Goal: Book appointment/travel/reservation

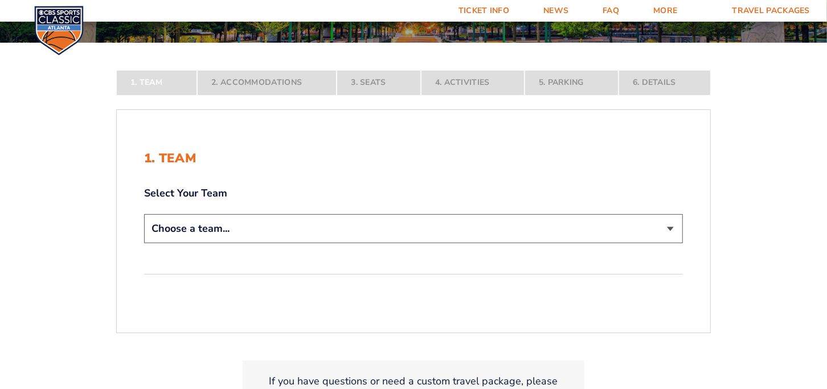
scroll to position [228, 0]
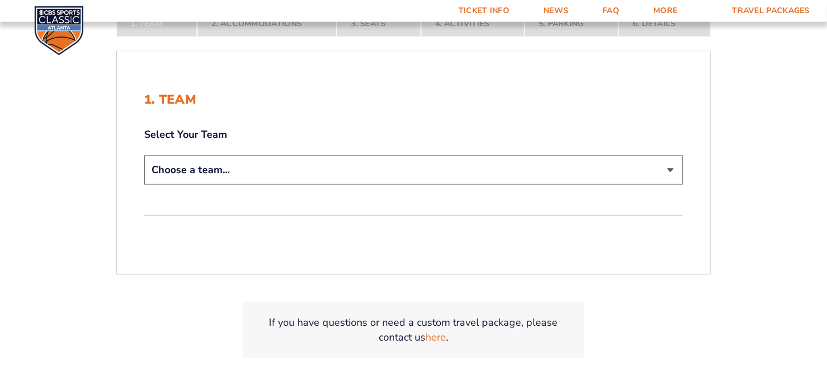
click at [374, 169] on select "Choose a team... [US_STATE] Wildcats [US_STATE] State Buckeyes [US_STATE] Tar H…" at bounding box center [413, 170] width 539 height 29
select select "12956"
click at [144, 156] on select "Choose a team... [US_STATE] Wildcats [US_STATE] State Buckeyes [US_STATE] Tar H…" at bounding box center [413, 170] width 539 height 29
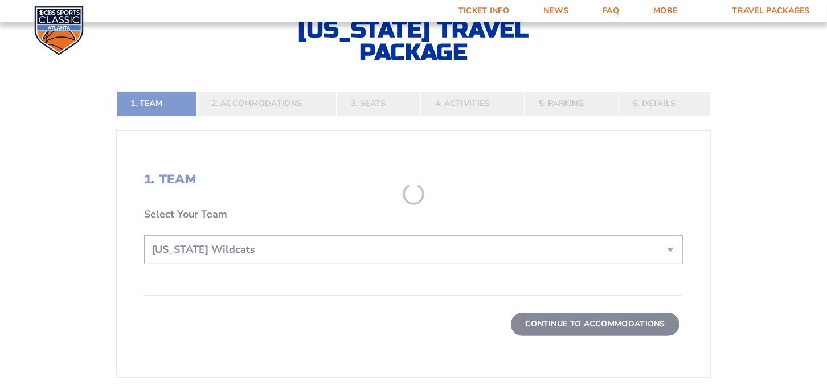
scroll to position [308, 0]
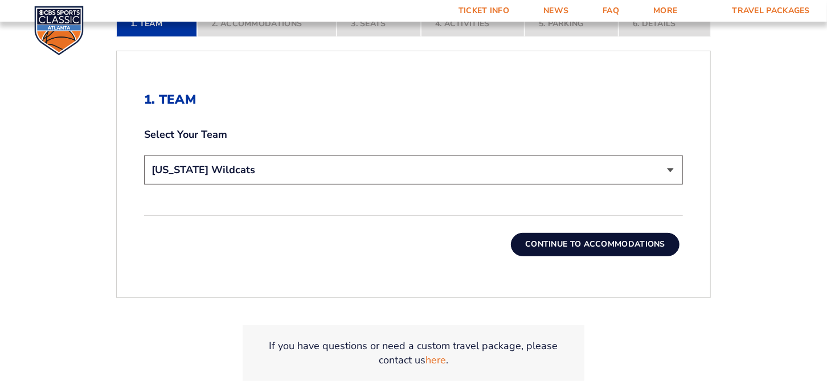
click at [592, 242] on button "Continue To Accommodations" at bounding box center [595, 244] width 169 height 23
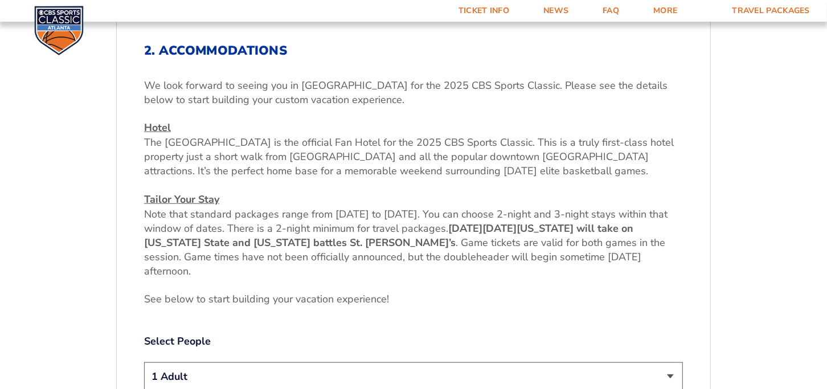
scroll to position [411, 0]
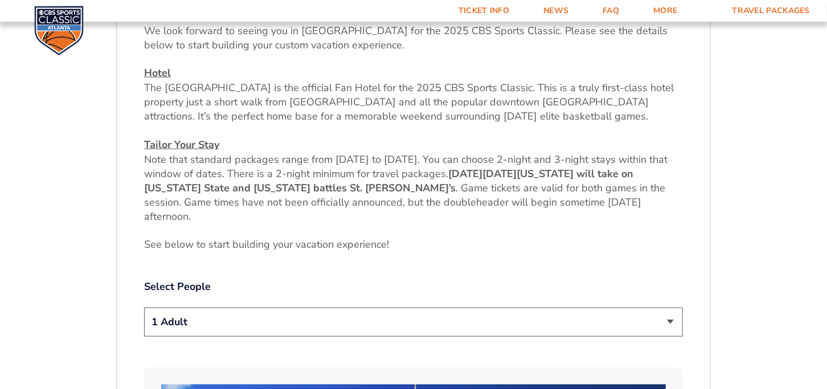
click at [663, 318] on select "1 Adult 2 Adults 3 Adults 4 Adults 2 Adults + 1 Child 2 Adults + 2 Children 2 A…" at bounding box center [413, 322] width 539 height 29
select select "2 Adults"
click at [144, 308] on select "1 Adult 2 Adults 3 Adults 4 Adults 2 Adults + 1 Child 2 Adults + 2 Children 2 A…" at bounding box center [413, 322] width 539 height 29
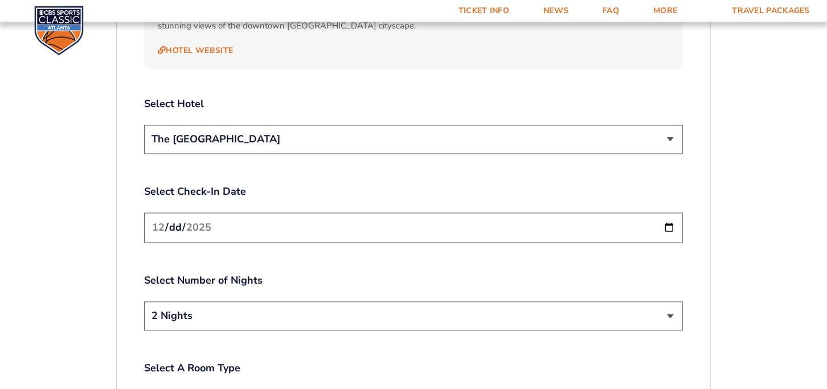
scroll to position [1323, 0]
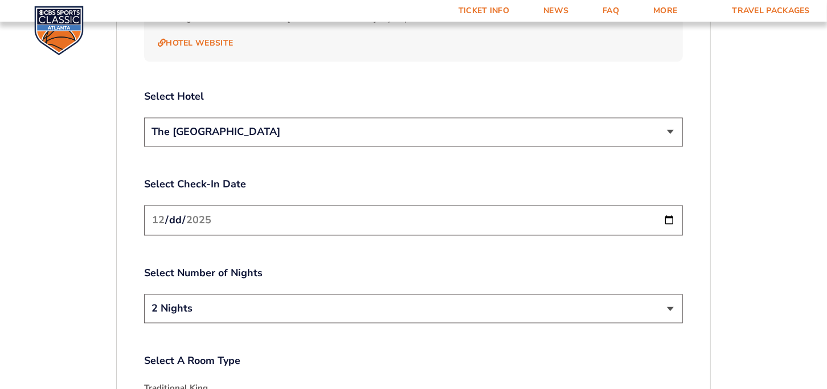
click at [665, 119] on select "The [GEOGRAPHIC_DATA]" at bounding box center [413, 132] width 539 height 29
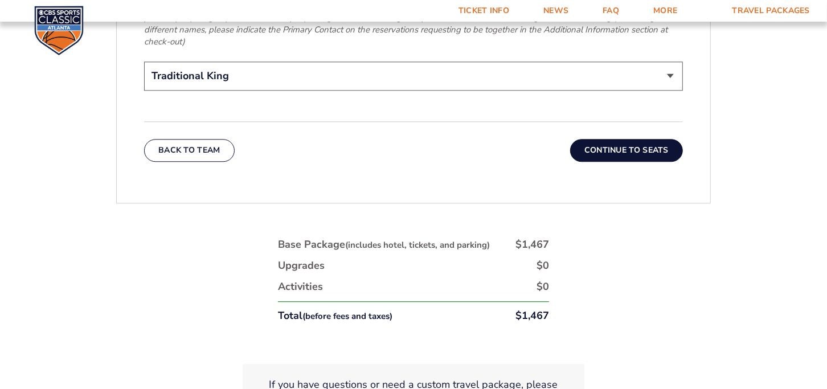
scroll to position [1893, 0]
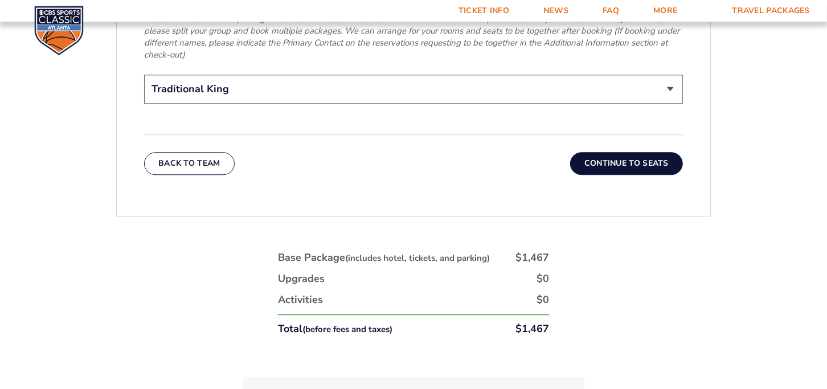
click at [641, 152] on button "Continue To Seats" at bounding box center [626, 163] width 113 height 23
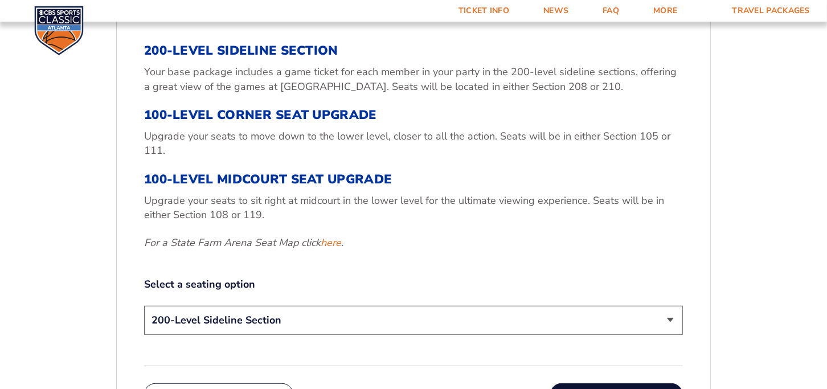
scroll to position [411, 0]
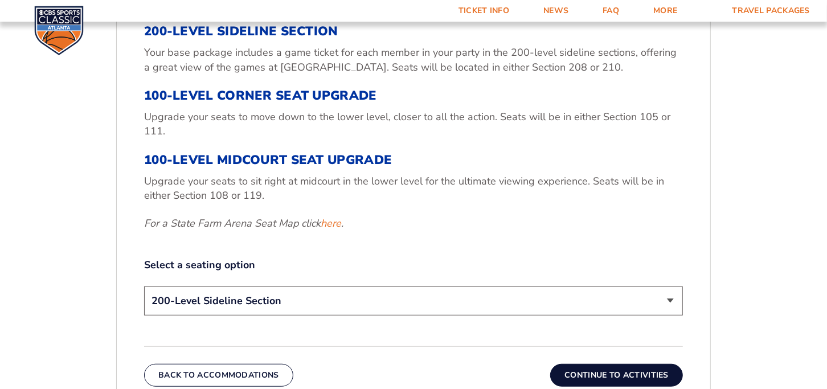
click at [611, 305] on select "200-Level Sideline Section 100-Level Corner Seat Upgrade (+$120 per person) 100…" at bounding box center [413, 301] width 539 height 29
click at [488, 218] on p "For a State Farm Arena Seat Map click here ." at bounding box center [413, 223] width 539 height 14
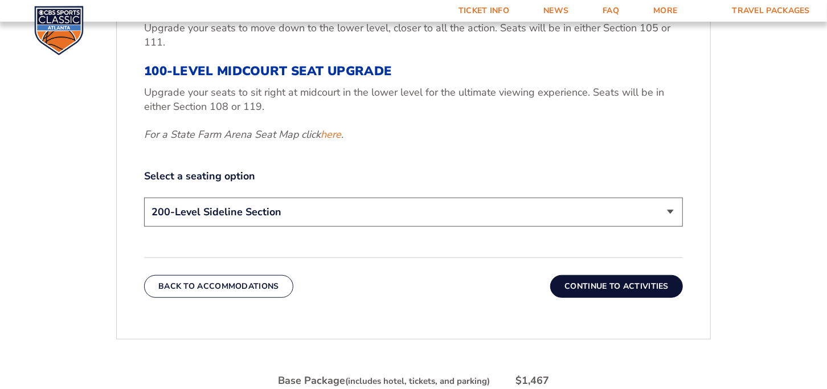
scroll to position [525, 0]
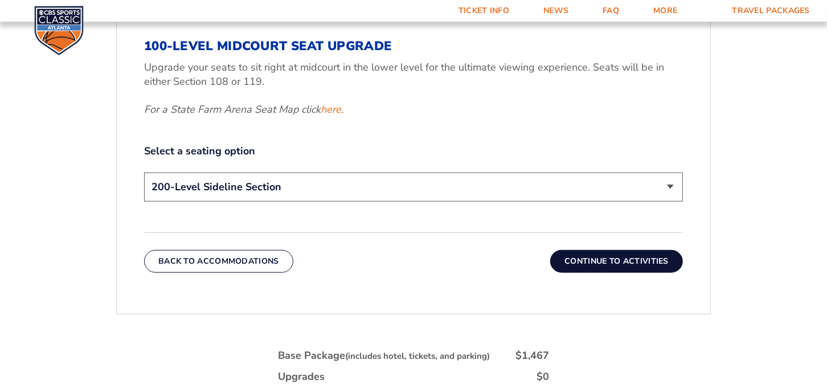
click at [405, 183] on select "200-Level Sideline Section 100-Level Corner Seat Upgrade (+$120 per person) 100…" at bounding box center [413, 187] width 539 height 29
click at [144, 173] on select "200-Level Sideline Section 100-Level Corner Seat Upgrade (+$120 per person) 100…" at bounding box center [413, 187] width 539 height 29
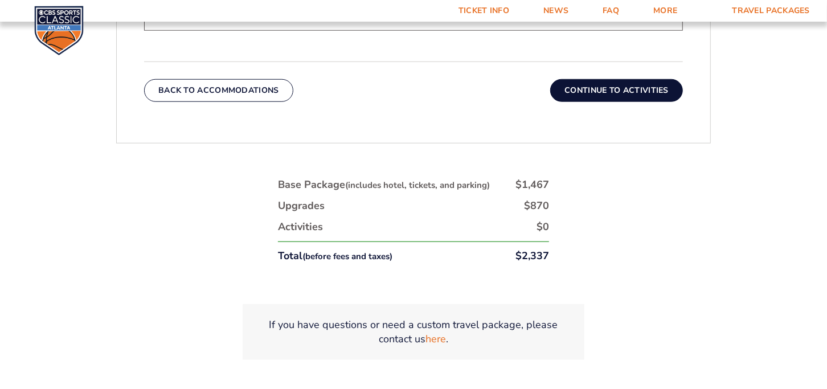
scroll to position [639, 0]
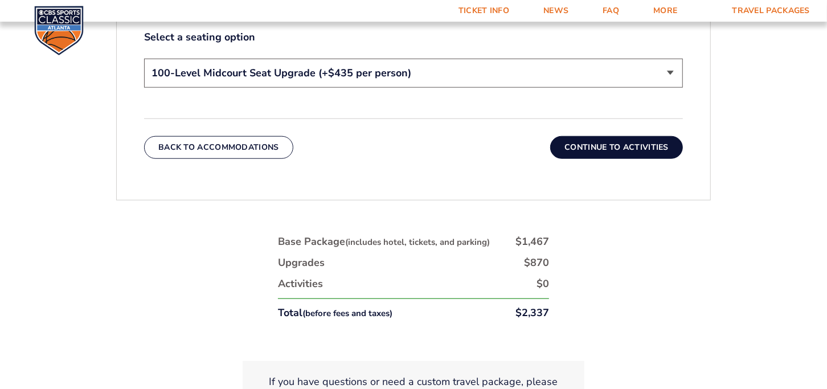
click at [449, 71] on select "200-Level Sideline Section 100-Level Corner Seat Upgrade (+$120 per person) 100…" at bounding box center [413, 73] width 539 height 29
click at [144, 59] on select "200-Level Sideline Section 100-Level Corner Seat Upgrade (+$120 per person) 100…" at bounding box center [413, 73] width 539 height 29
click at [442, 71] on select "200-Level Sideline Section 100-Level Corner Seat Upgrade (+$120 per person) 100…" at bounding box center [413, 73] width 539 height 29
select select "200-Level Sideline Section"
click at [144, 59] on select "200-Level Sideline Section 100-Level Corner Seat Upgrade (+$120 per person) 100…" at bounding box center [413, 73] width 539 height 29
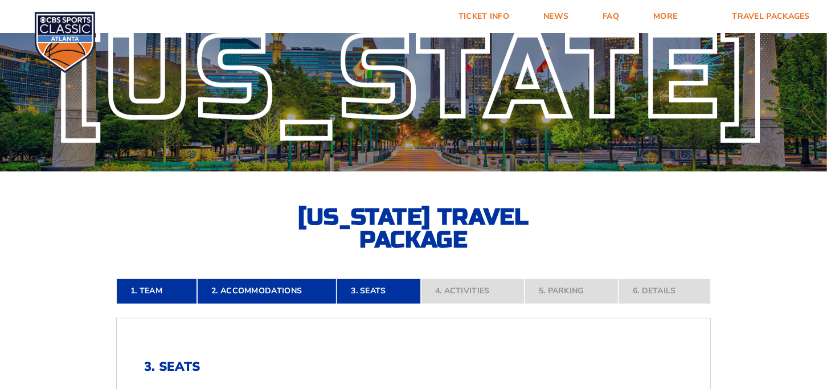
scroll to position [0, 0]
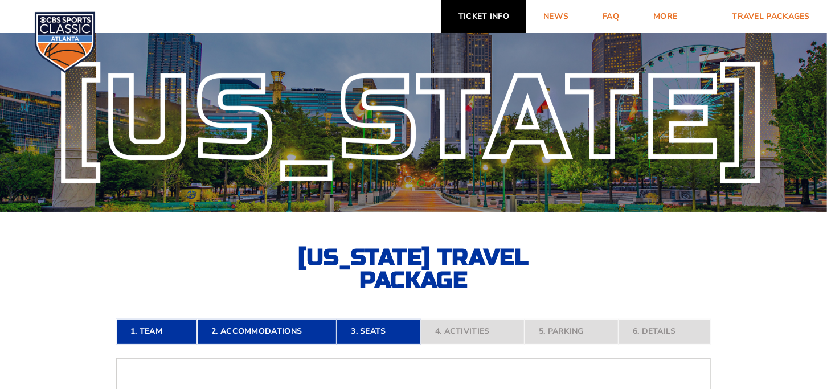
click at [496, 18] on link "Ticket Info" at bounding box center [484, 16] width 85 height 33
